Goal: Transaction & Acquisition: Purchase product/service

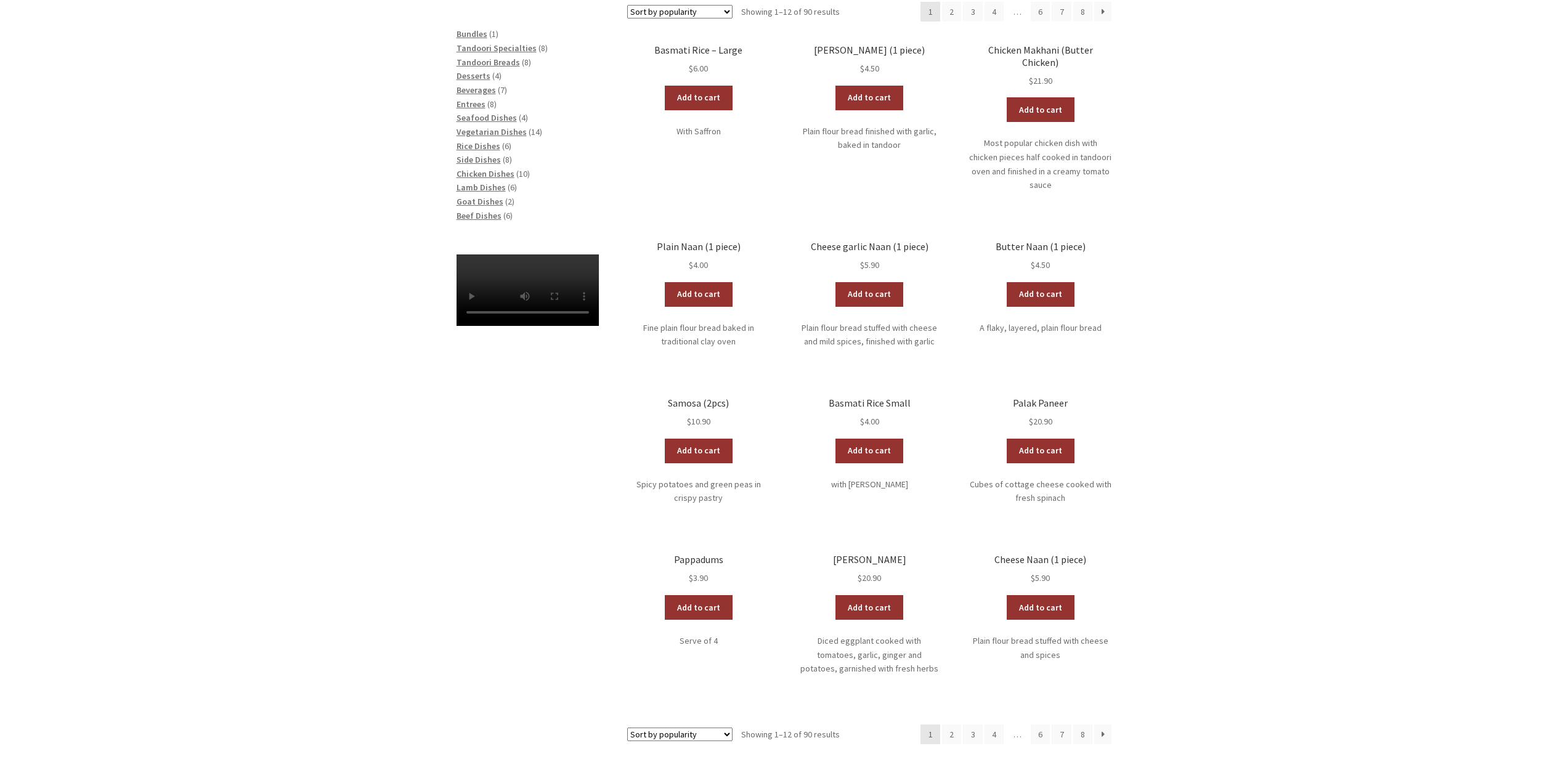
scroll to position [185, 0]
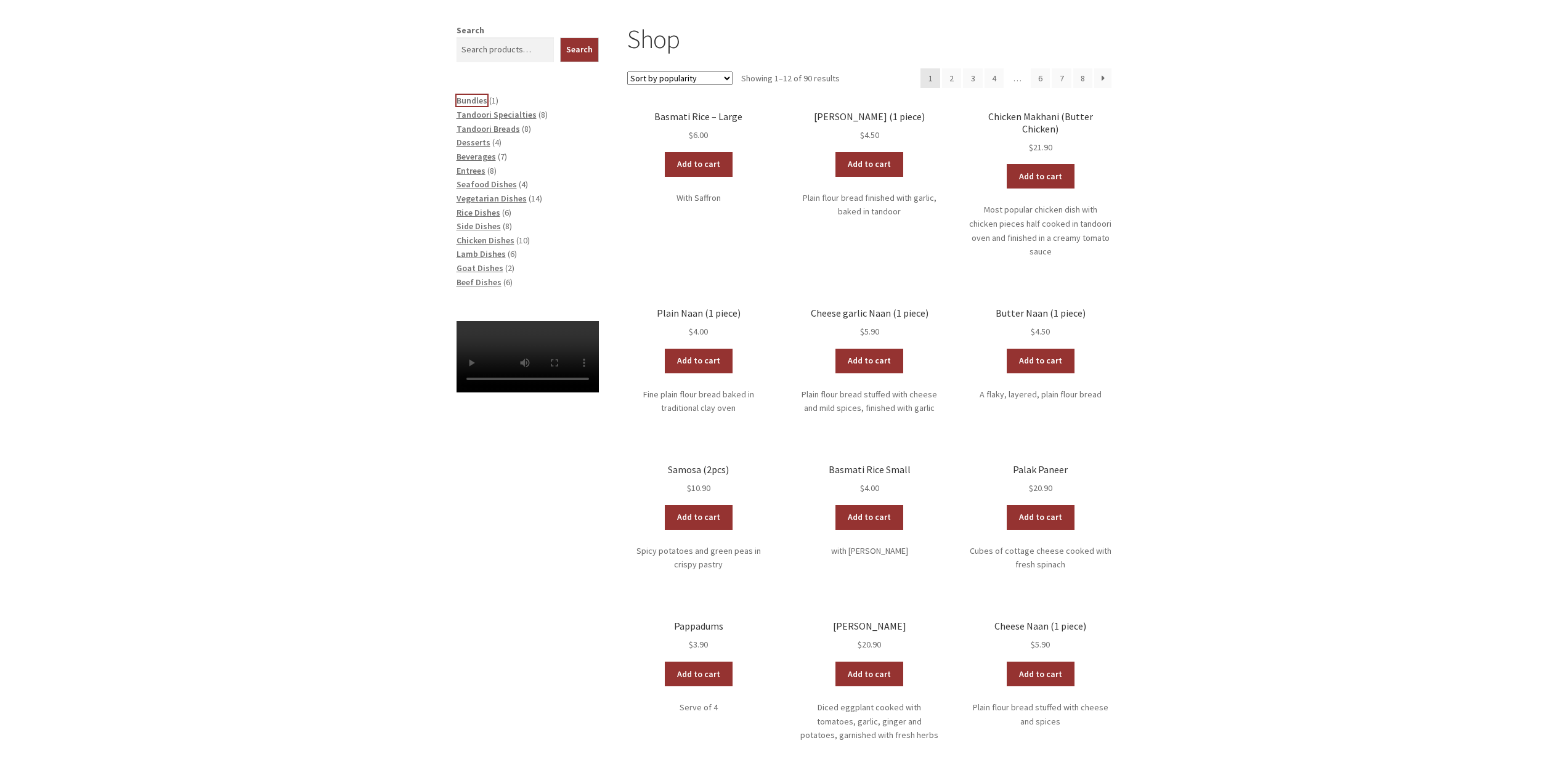
click at [474, 100] on span "Bundles" at bounding box center [472, 100] width 31 height 11
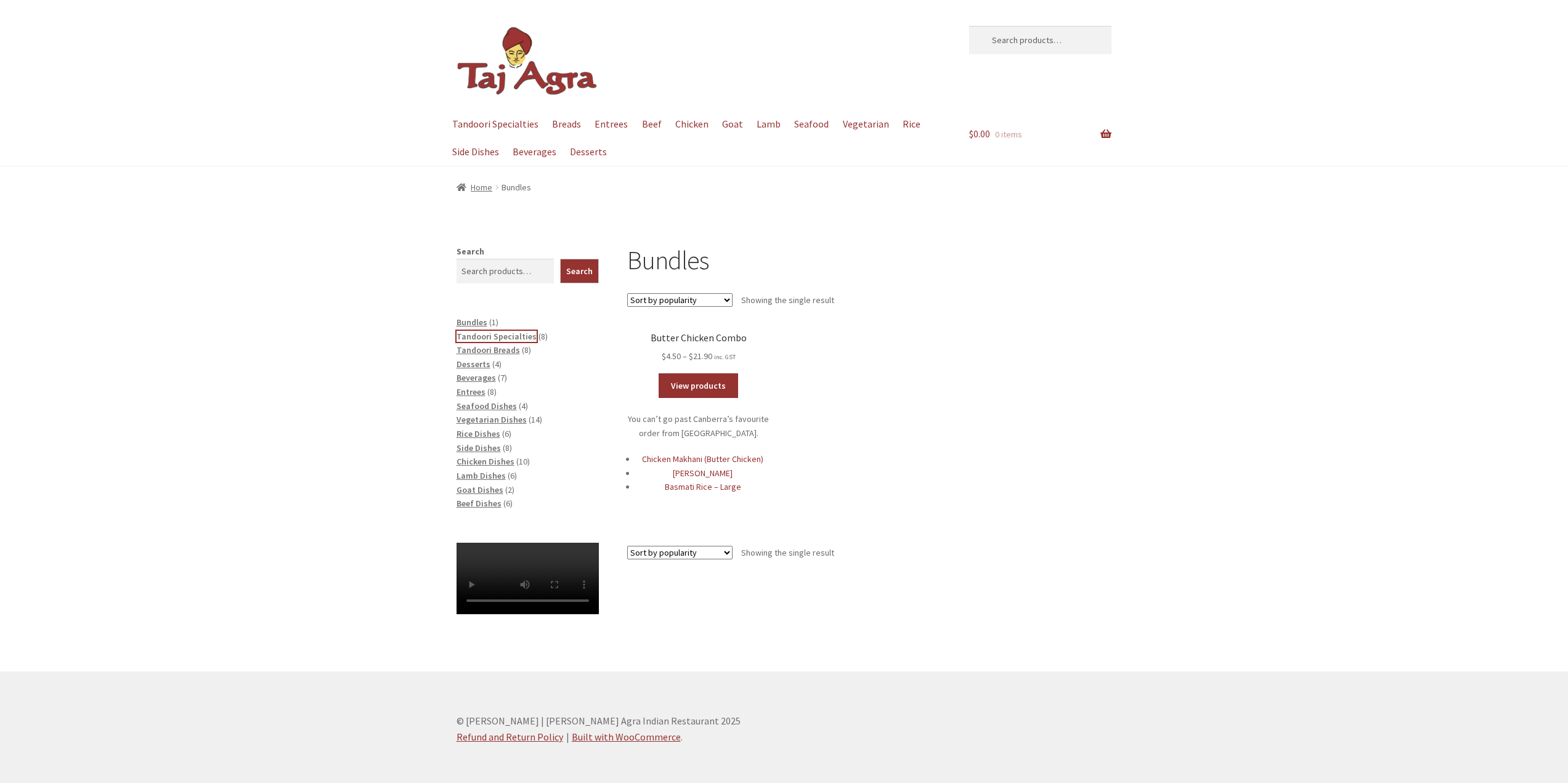
click at [505, 335] on span "Tandoori Specialties" at bounding box center [497, 336] width 80 height 11
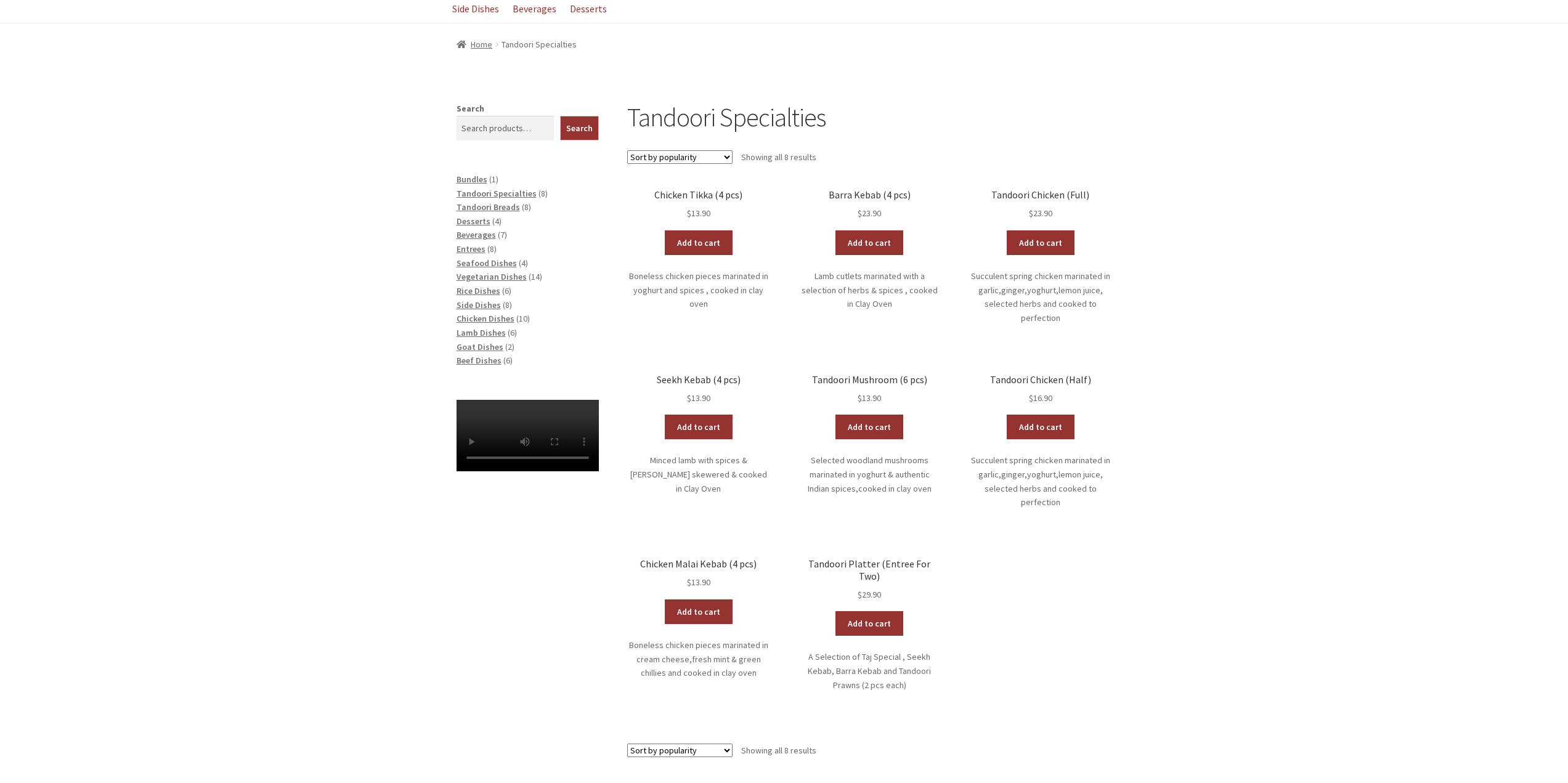
scroll to position [123, 0]
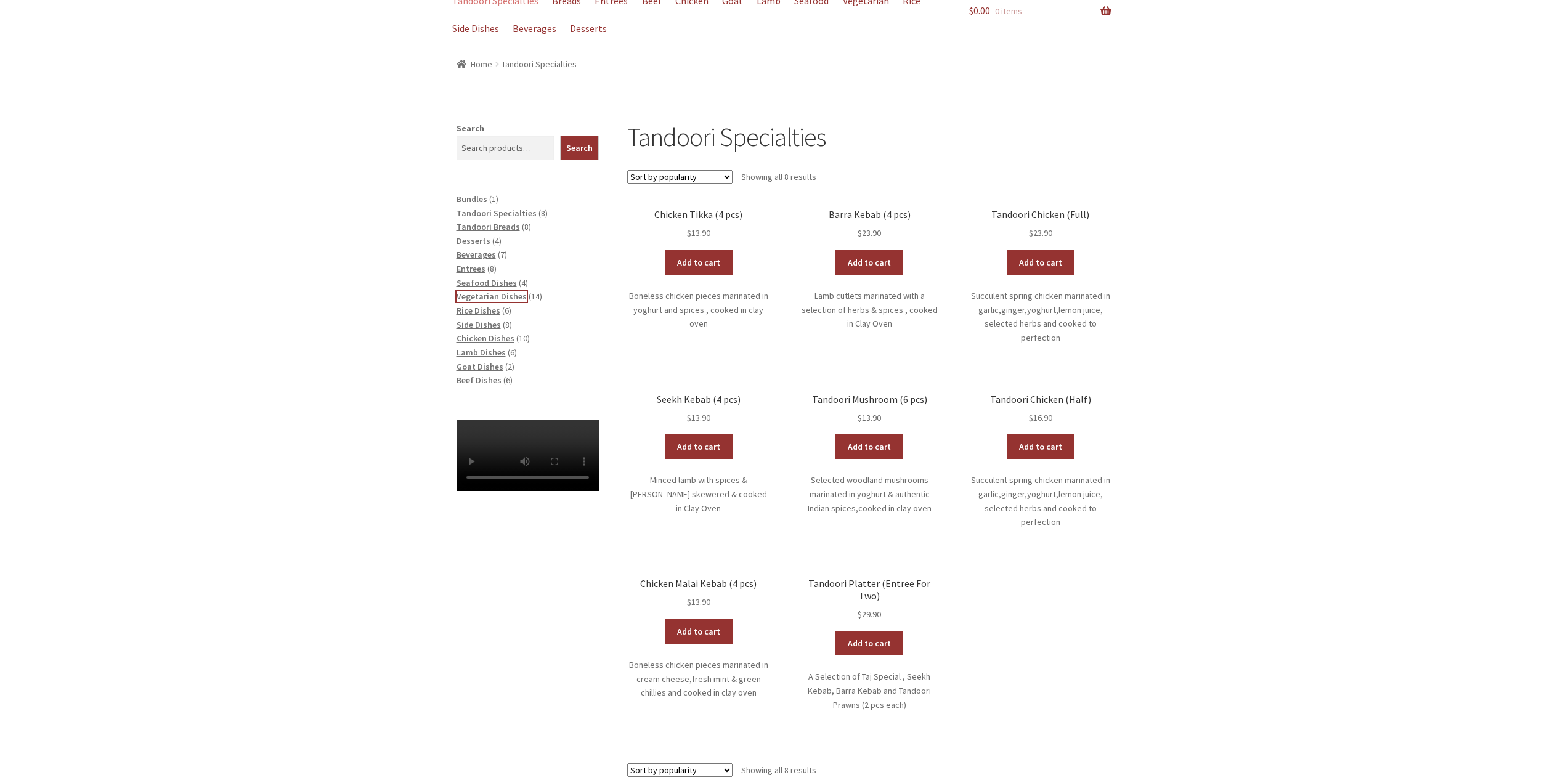
click at [485, 299] on span "Vegetarian Dishes" at bounding box center [491, 296] width 70 height 11
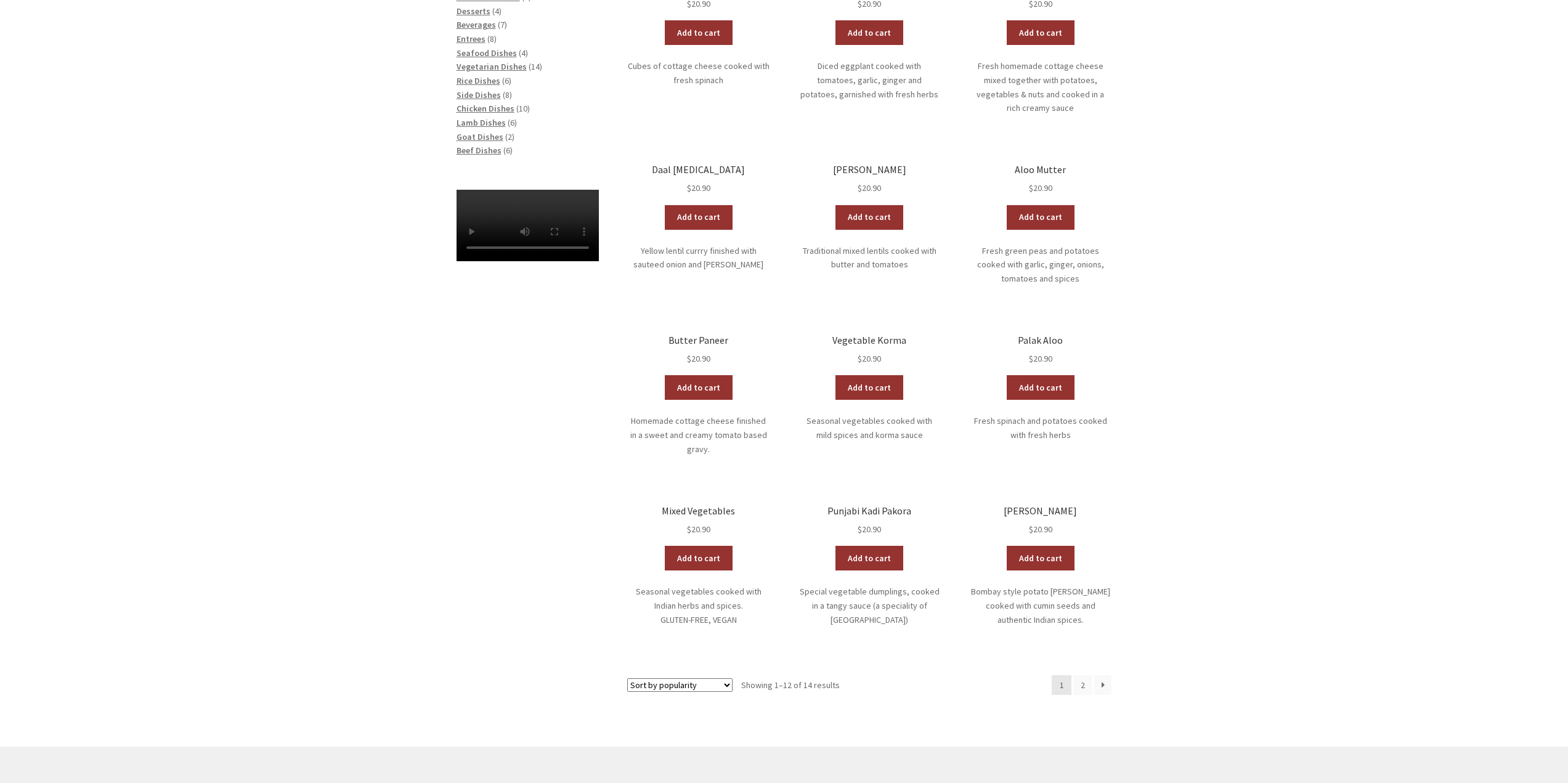
scroll to position [369, 0]
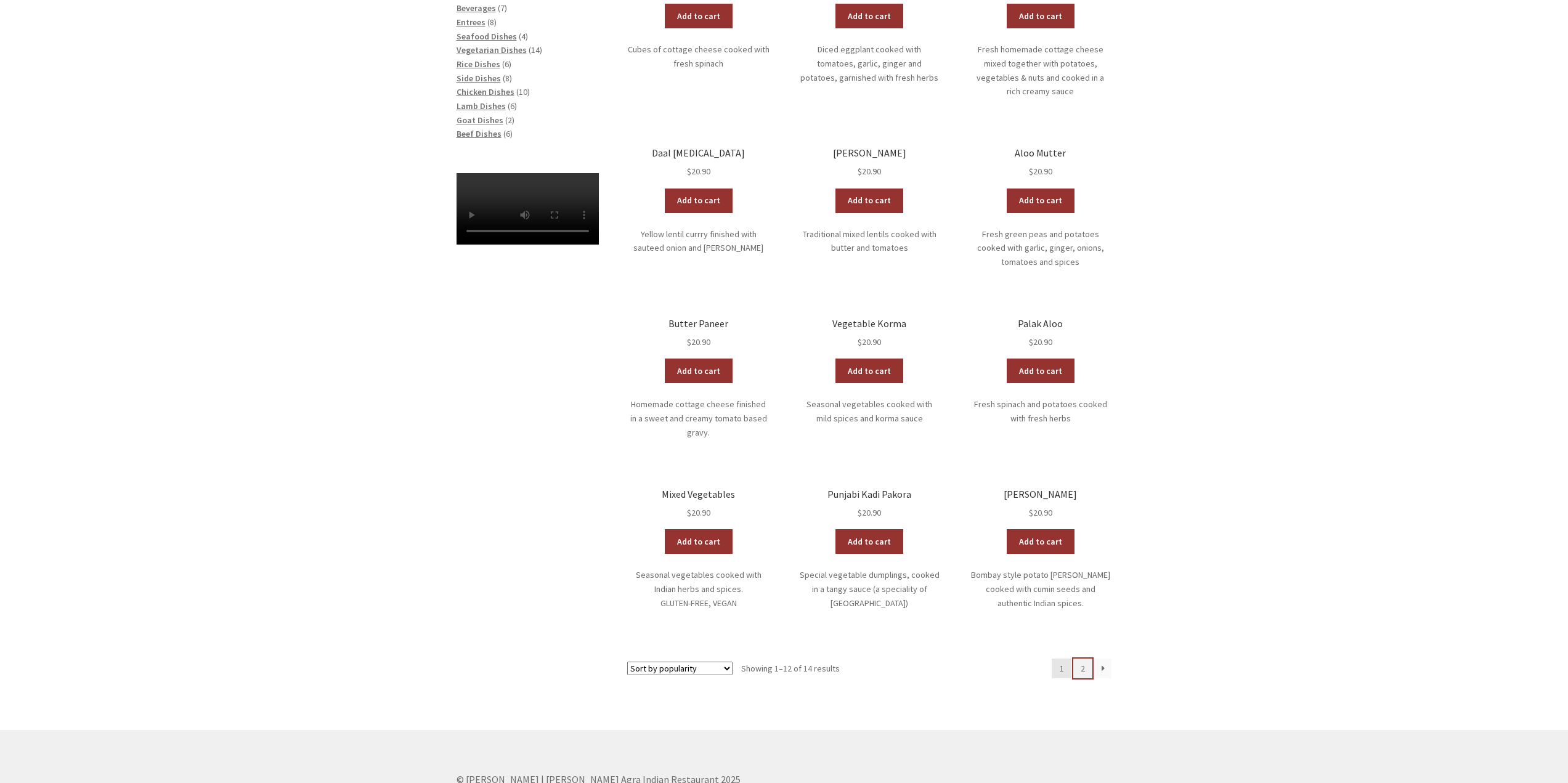
click at [1087, 659] on link "2" at bounding box center [1083, 668] width 20 height 20
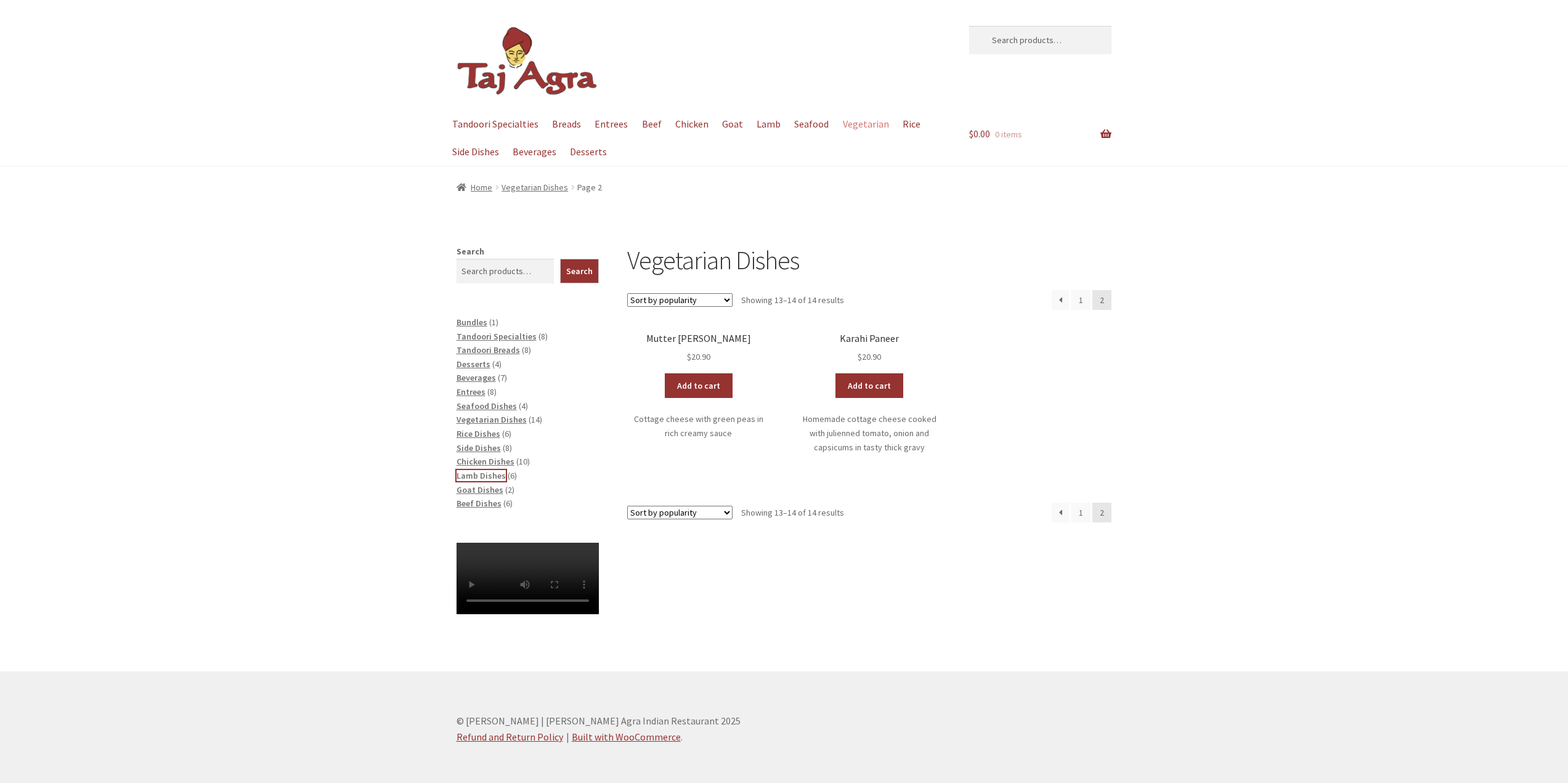
click at [485, 478] on span "Lamb Dishes" at bounding box center [481, 476] width 49 height 11
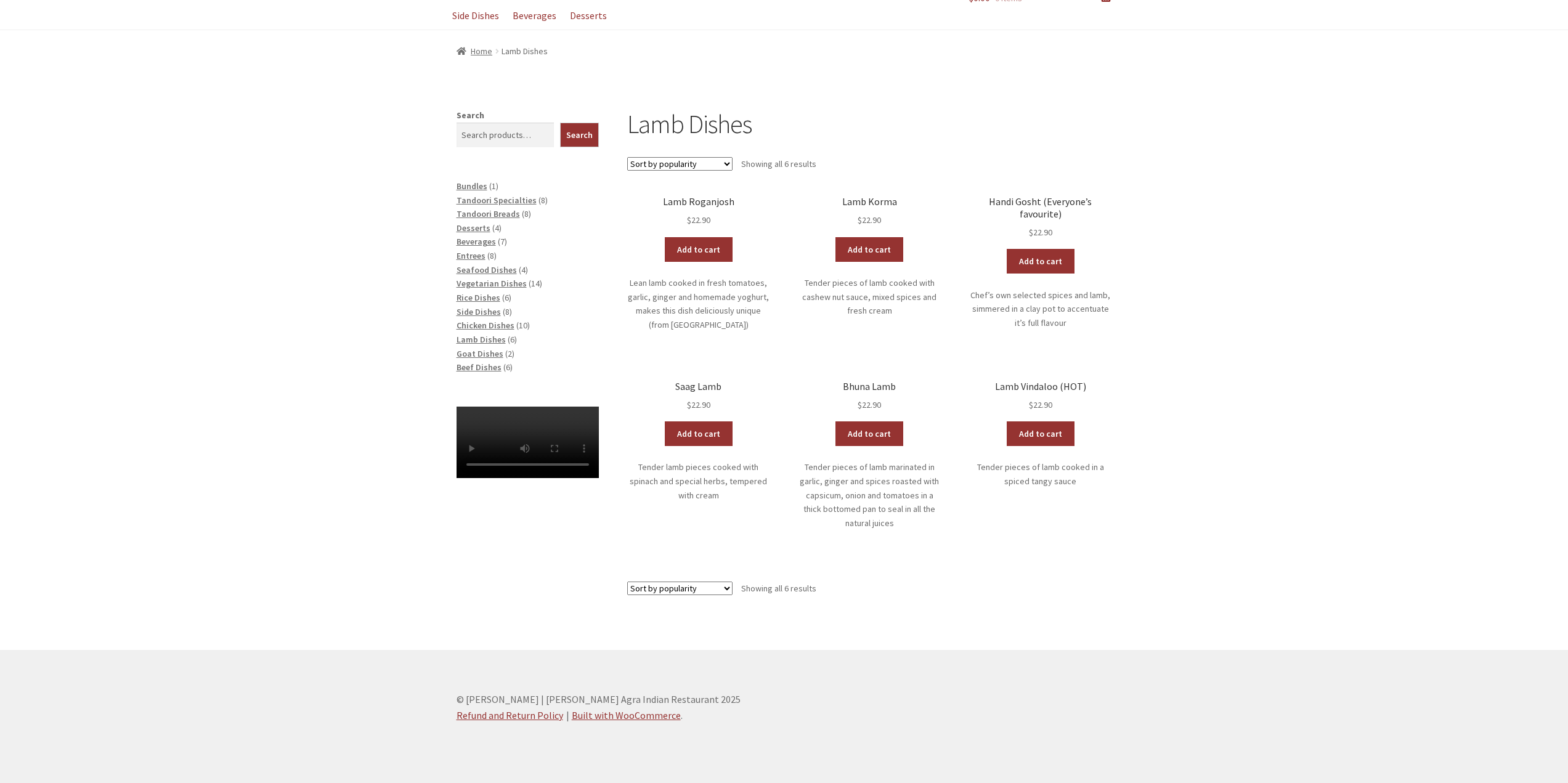
scroll to position [139, 0]
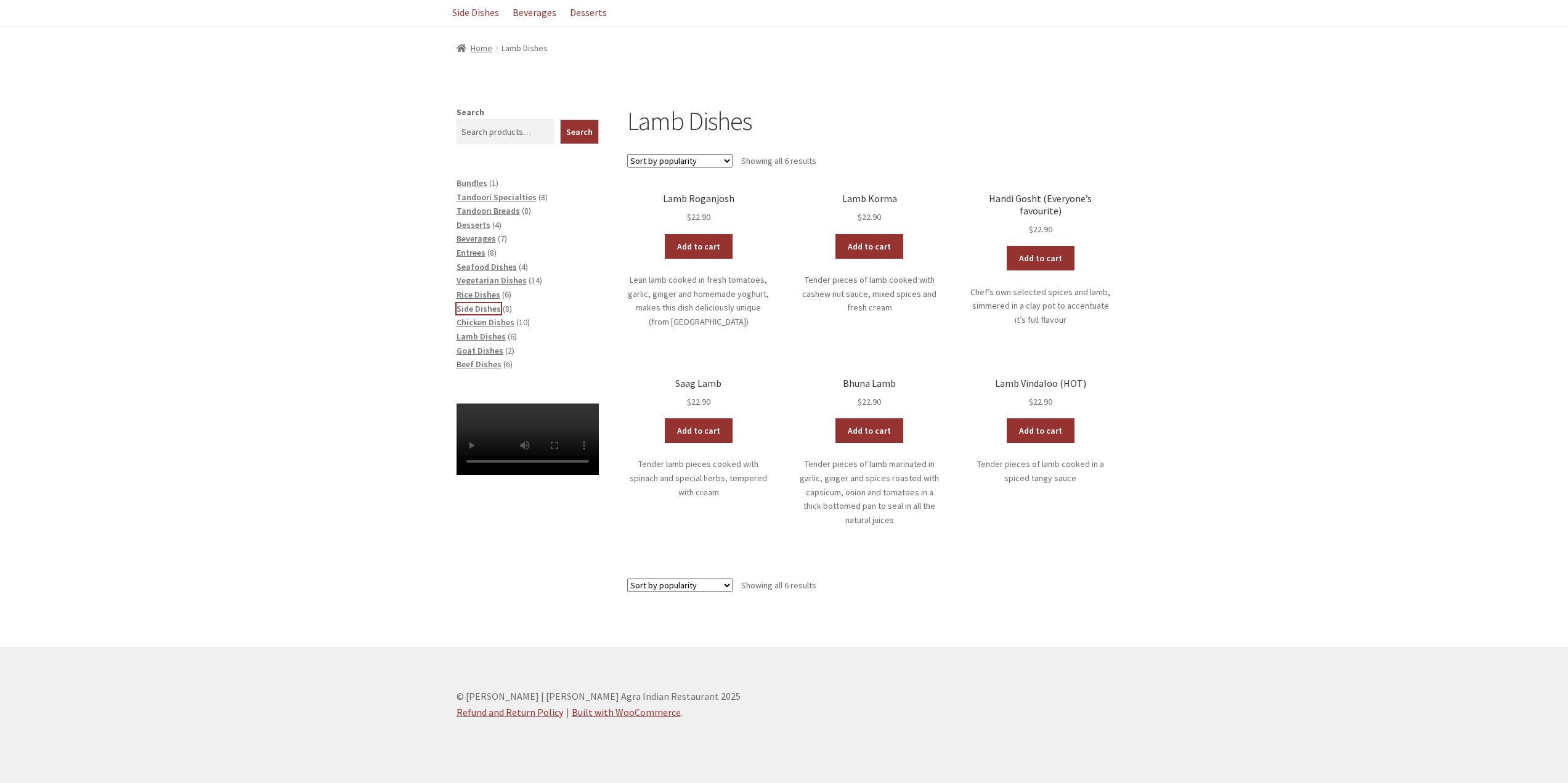
click at [474, 306] on span "Side Dishes" at bounding box center [478, 308] width 44 height 11
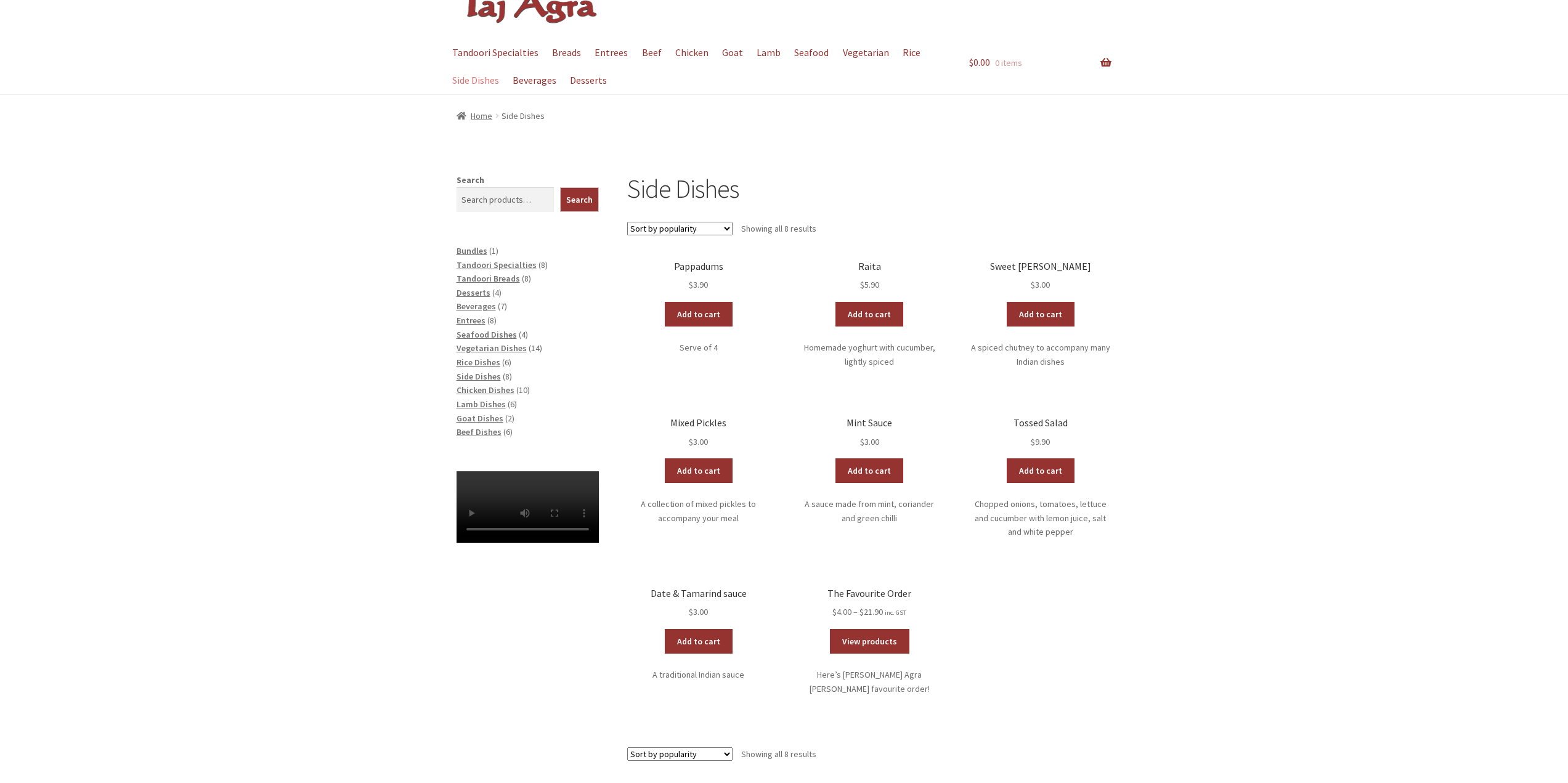
scroll to position [240, 0]
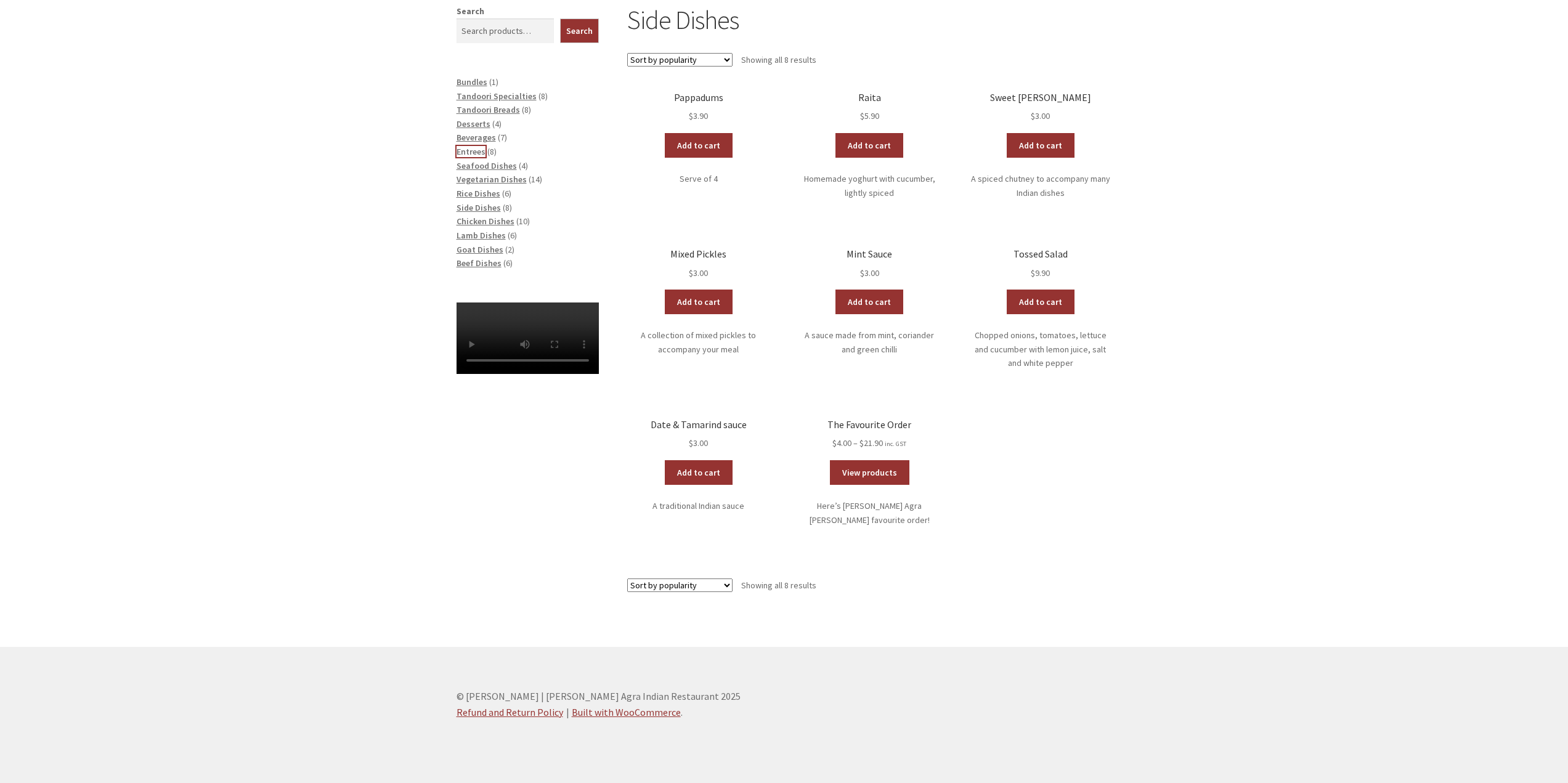
click at [471, 153] on span "Entrees" at bounding box center [471, 152] width 29 height 11
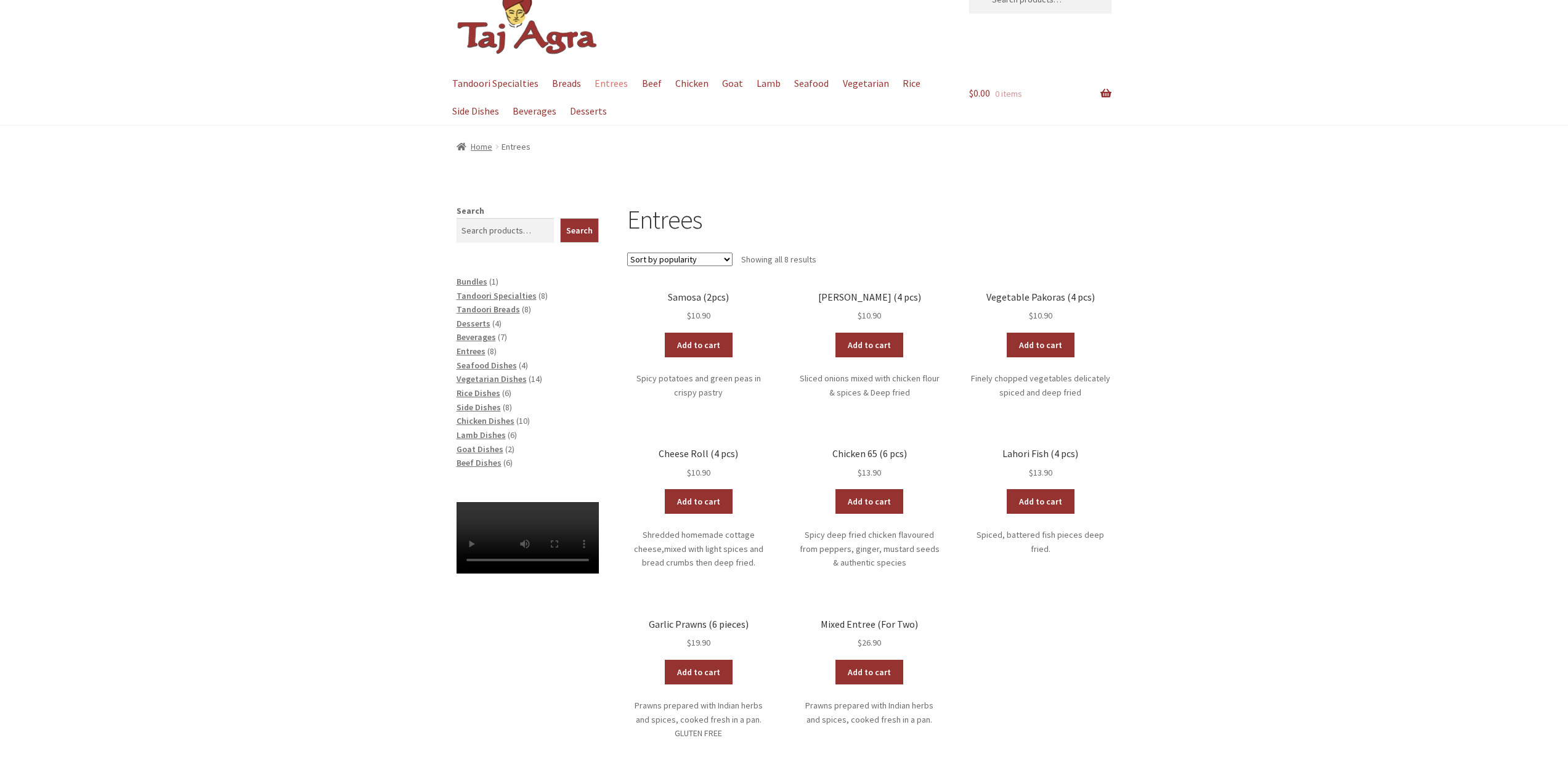
scroll to position [185, 0]
